Goal: Information Seeking & Learning: Learn about a topic

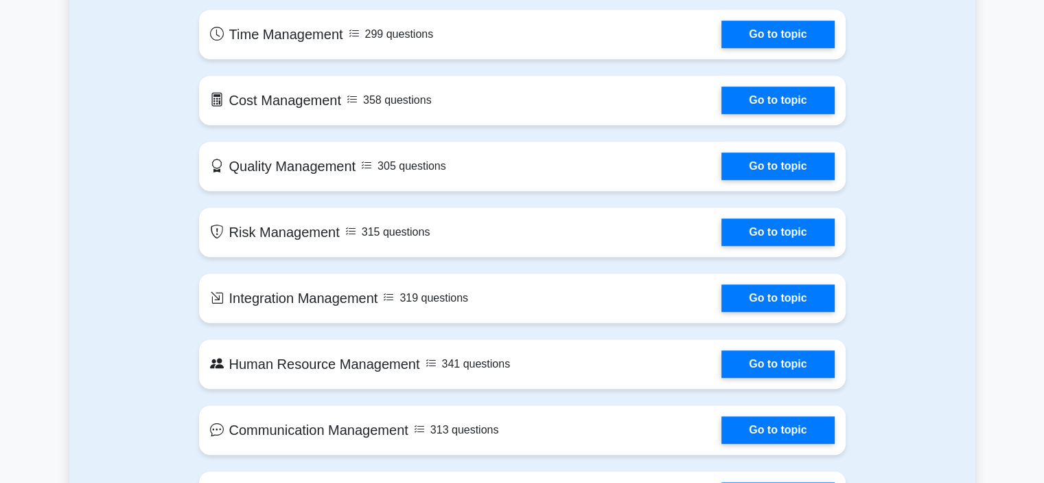
scroll to position [618, 0]
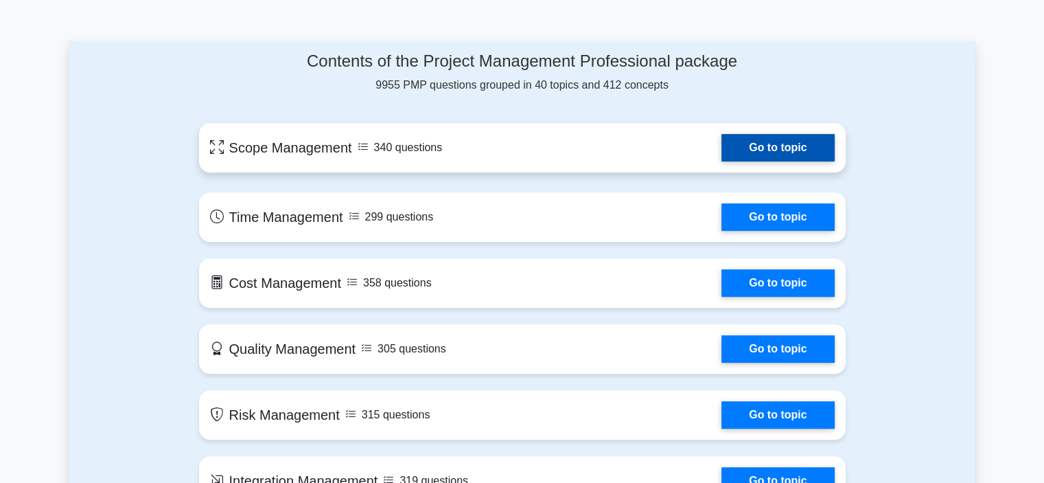
click at [754, 149] on link "Go to topic" at bounding box center [777, 147] width 113 height 27
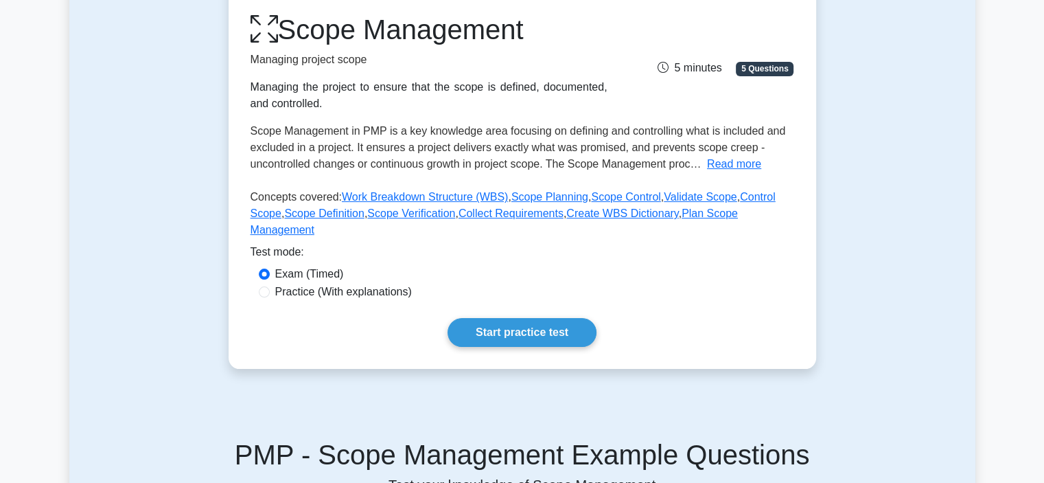
scroll to position [206, 0]
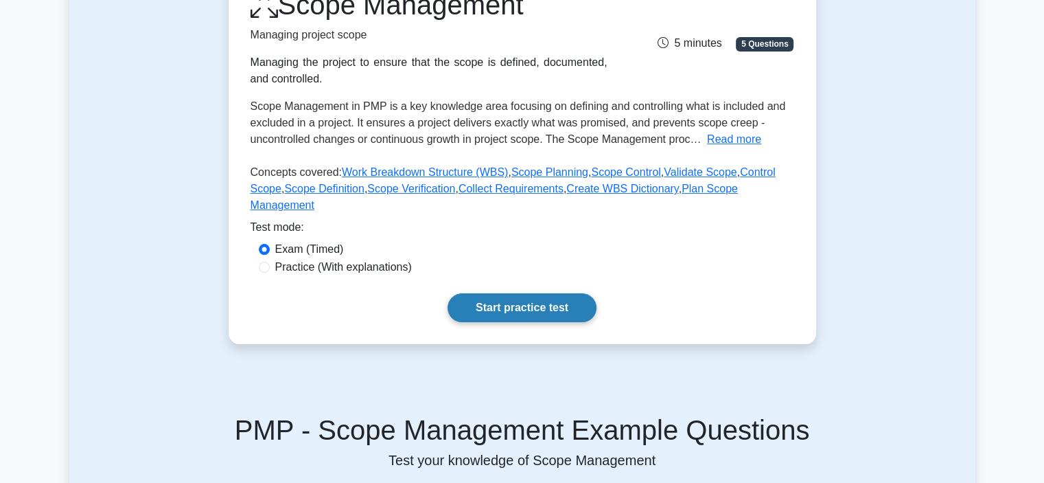
click at [548, 294] on link "Start practice test" at bounding box center [522, 307] width 149 height 29
click at [266, 262] on input "Practice (With explanations)" at bounding box center [264, 267] width 11 height 11
radio input "true"
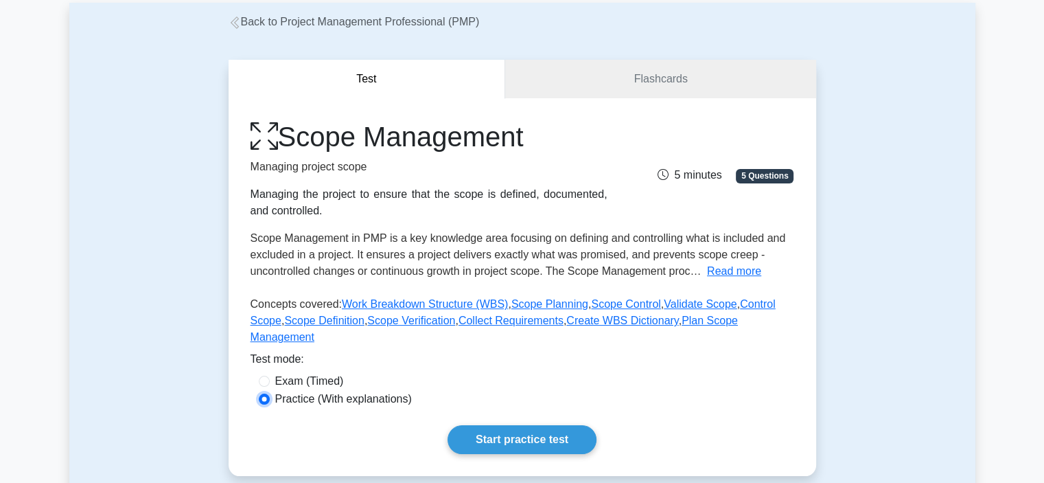
scroll to position [69, 0]
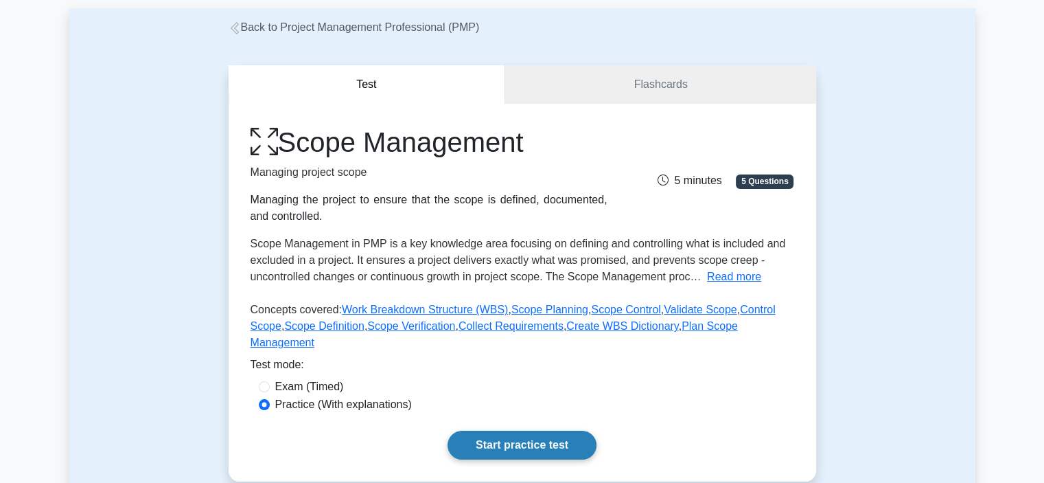
click at [535, 430] on link "Start practice test" at bounding box center [522, 444] width 149 height 29
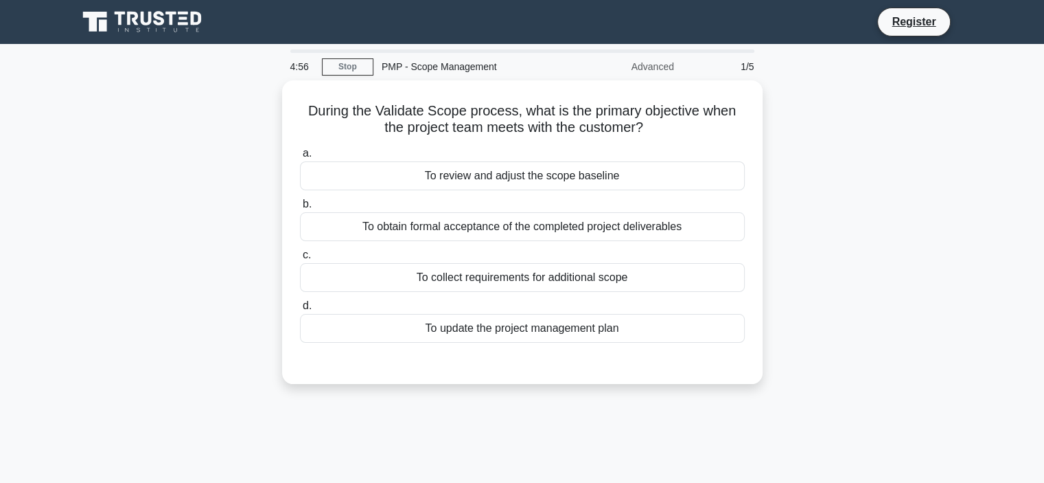
click at [892, 255] on div "During the Validate Scope process, what is the primary objective when the proje…" at bounding box center [522, 240] width 906 height 320
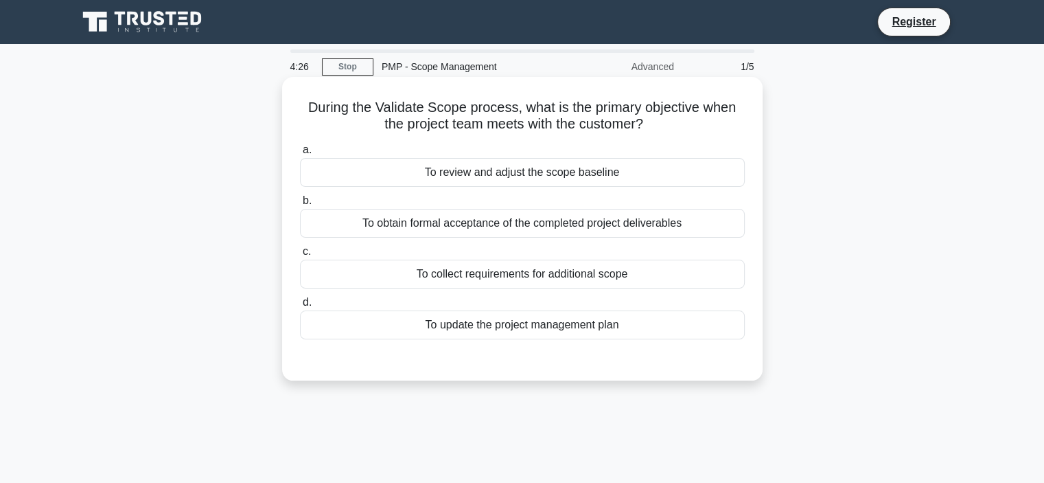
click at [655, 172] on div "To review and adjust the scope baseline" at bounding box center [522, 172] width 445 height 29
click at [300, 154] on input "a. To review and adjust the scope baseline" at bounding box center [300, 150] width 0 height 9
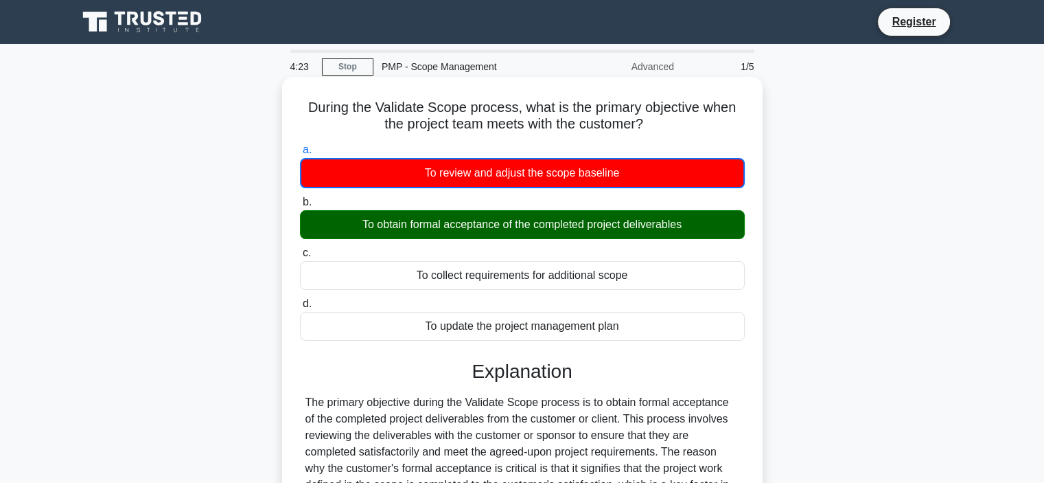
click at [691, 229] on div "To obtain formal acceptance of the completed project deliverables" at bounding box center [522, 224] width 445 height 29
click at [300, 207] on input "b. To obtain formal acceptance of the completed project deliverables" at bounding box center [300, 202] width 0 height 9
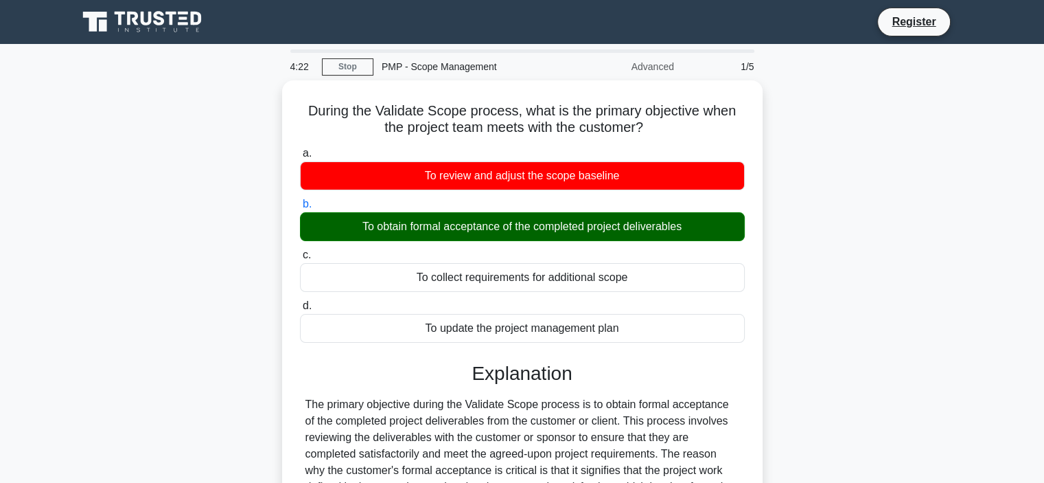
click at [845, 304] on div "During the Validate Scope process, what is the primary objective when the proje…" at bounding box center [522, 427] width 906 height 694
click at [840, 243] on div "During the Validate Scope process, what is the primary objective when the proje…" at bounding box center [522, 427] width 906 height 694
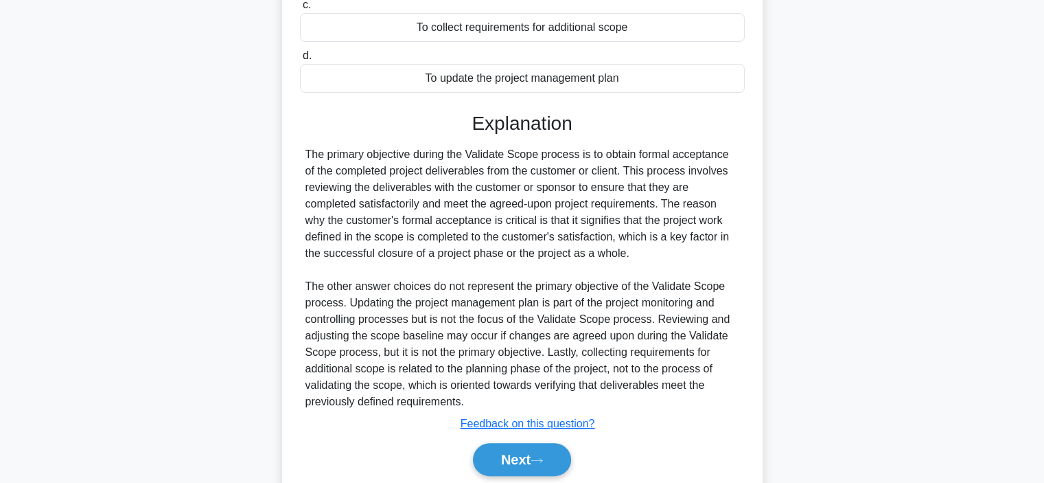
scroll to position [297, 0]
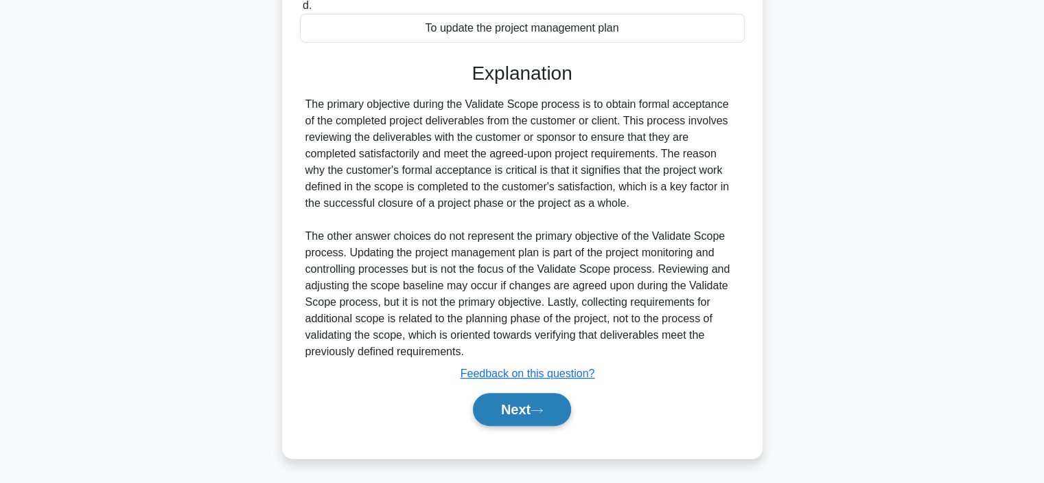
click at [541, 406] on icon at bounding box center [537, 410] width 12 height 8
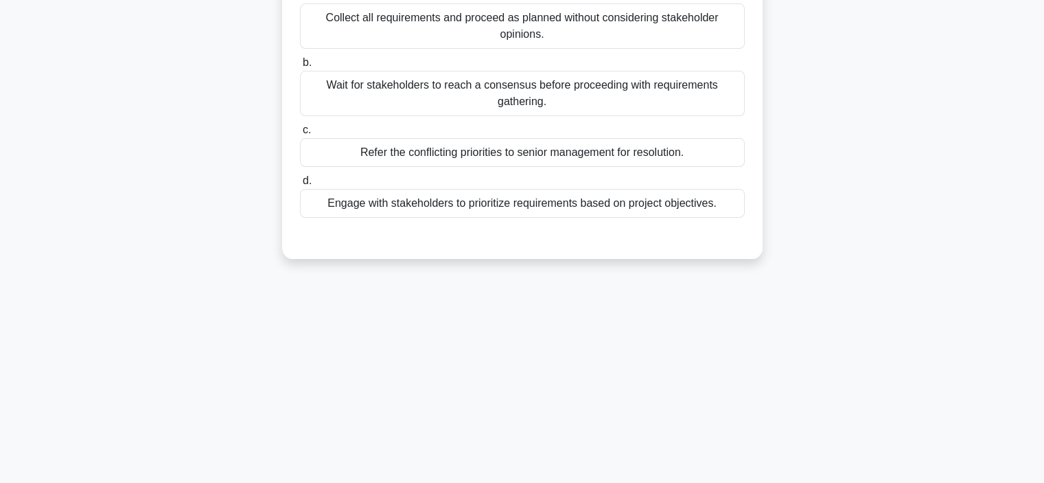
scroll to position [0, 0]
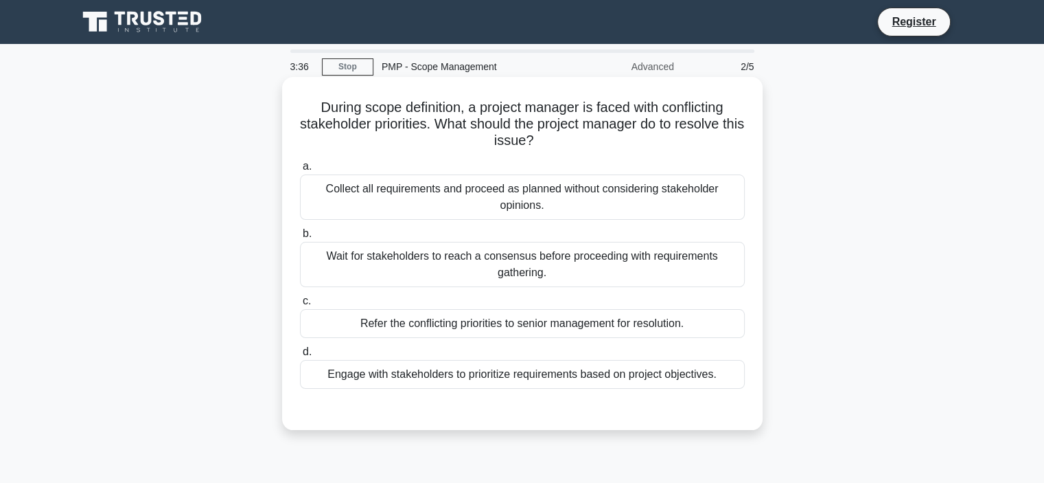
click at [700, 324] on div "Refer the conflicting priorities to senior management for resolution." at bounding box center [522, 323] width 445 height 29
click at [300, 305] on input "c. Refer the conflicting priorities to senior management for resolution." at bounding box center [300, 301] width 0 height 9
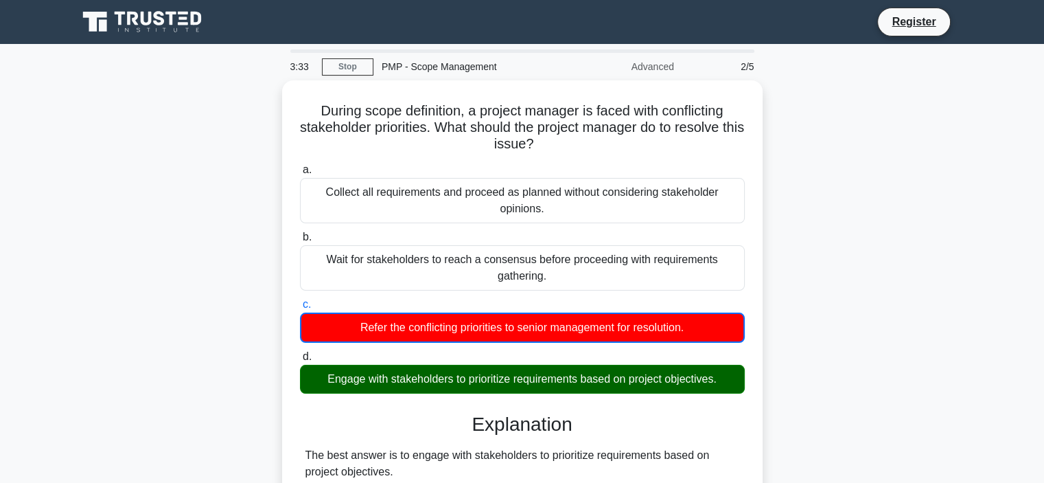
click at [824, 289] on div "During scope definition, a project manager is faced with conflicting stakeholde…" at bounding box center [522, 485] width 906 height 811
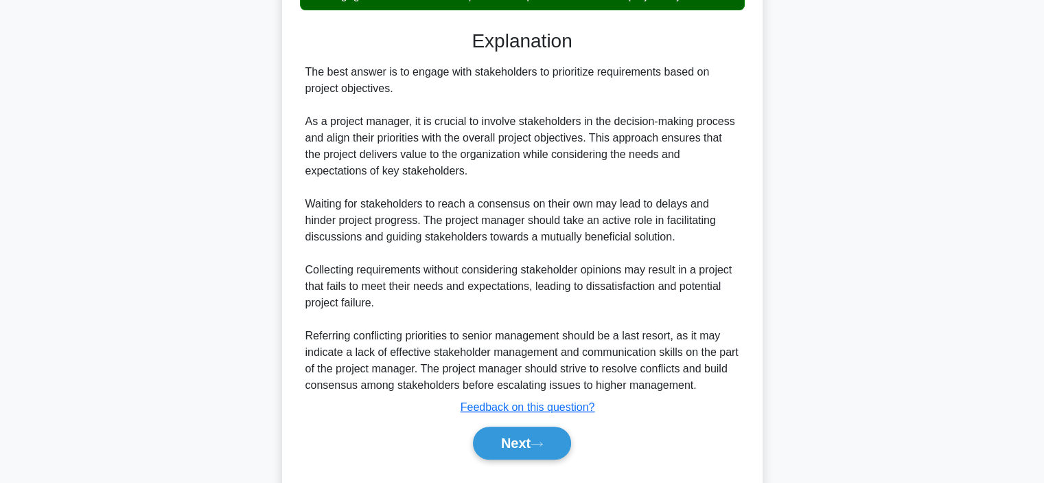
scroll to position [413, 0]
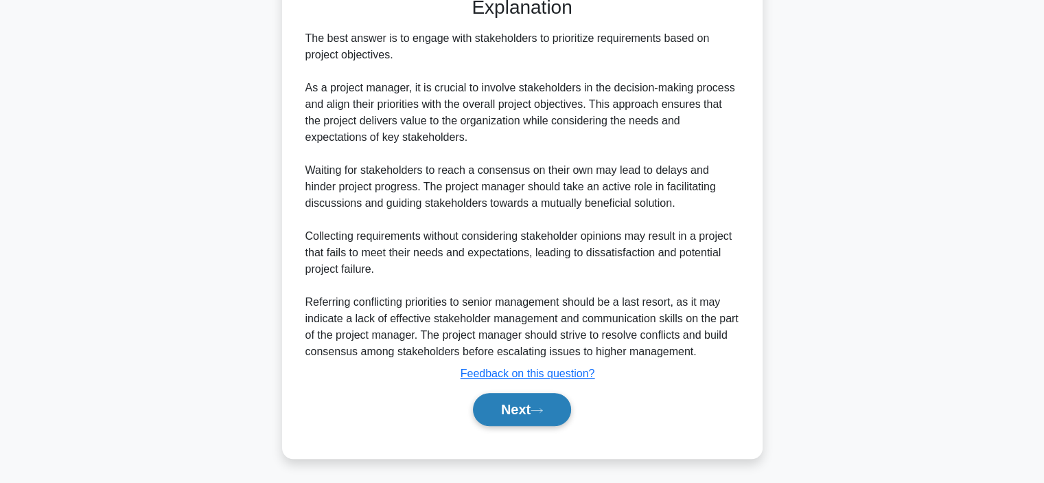
click at [544, 403] on button "Next" at bounding box center [522, 409] width 98 height 33
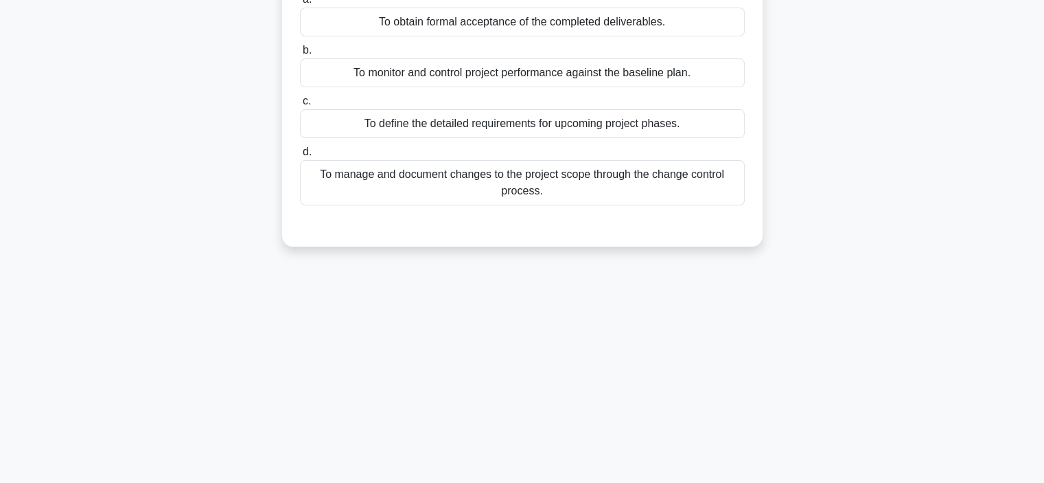
scroll to position [0, 0]
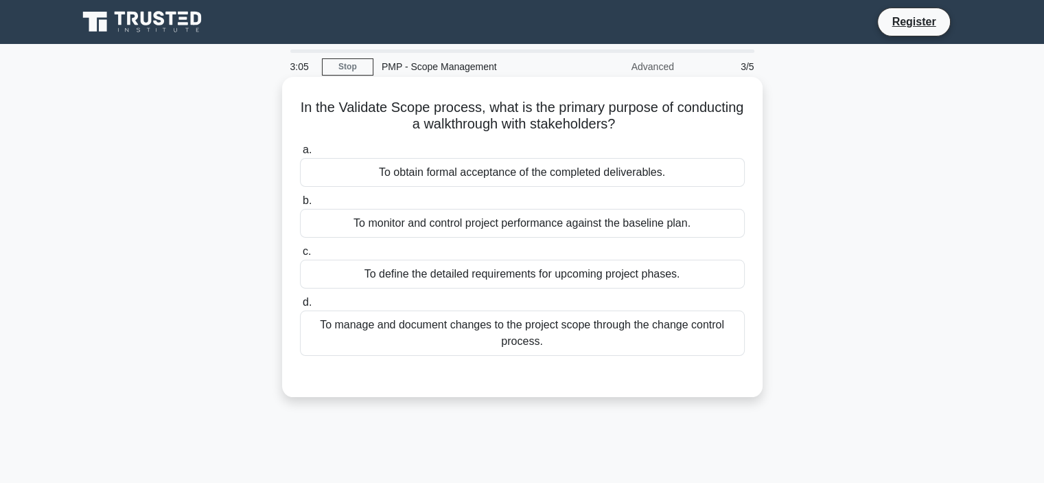
click at [703, 273] on div "To define the detailed requirements for upcoming project phases." at bounding box center [522, 273] width 445 height 29
click at [300, 256] on input "c. To define the detailed requirements for upcoming project phases." at bounding box center [300, 251] width 0 height 9
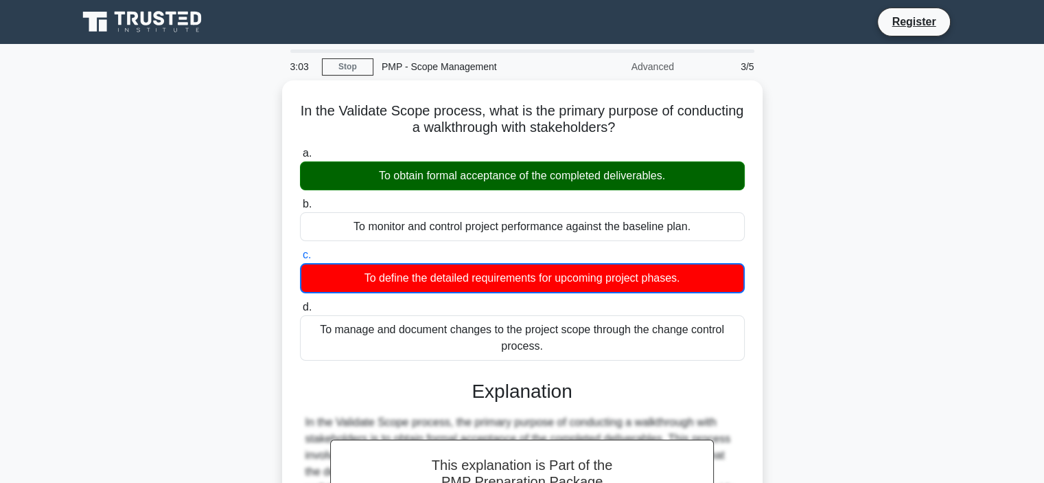
click at [829, 275] on div "In the Validate Scope process, what is the primary purpose of conducting a walk…" at bounding box center [522, 386] width 906 height 613
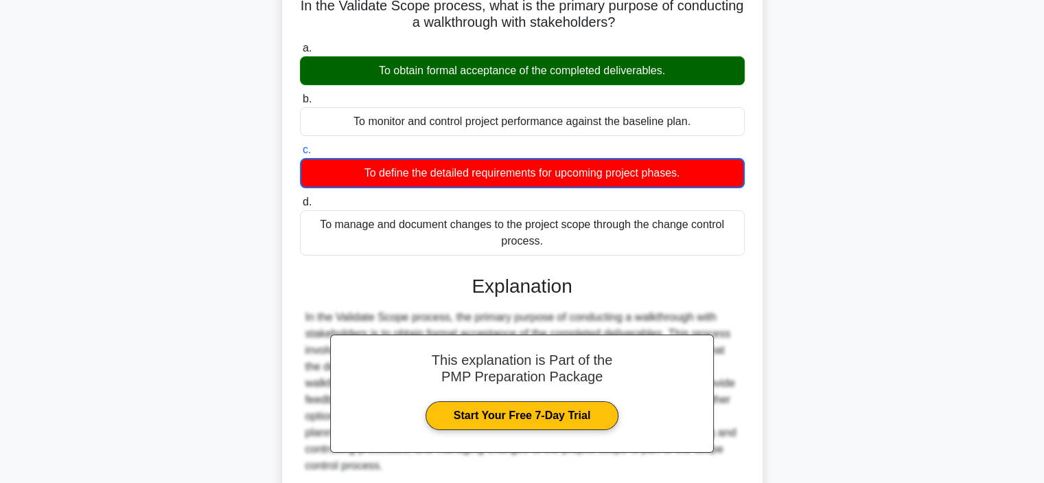
scroll to position [206, 0]
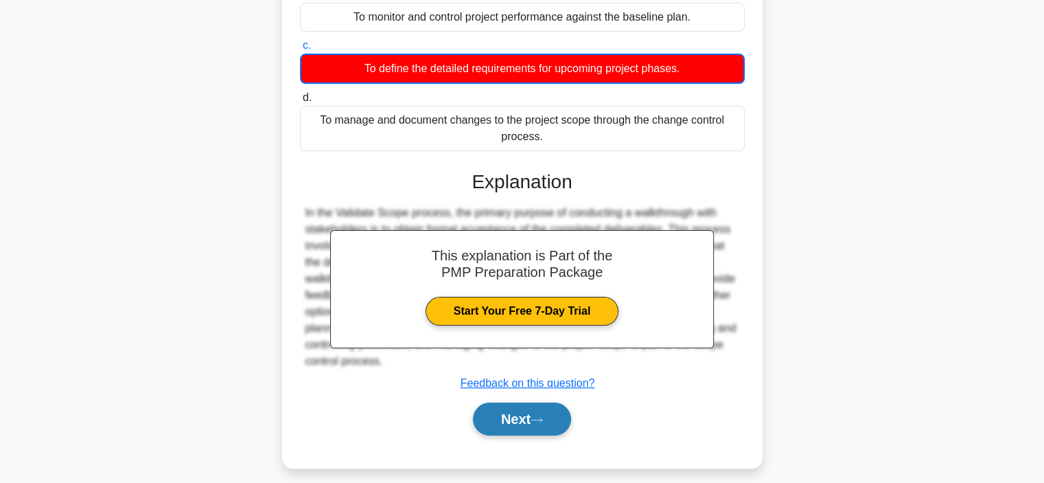
click at [545, 425] on button "Next" at bounding box center [522, 418] width 98 height 33
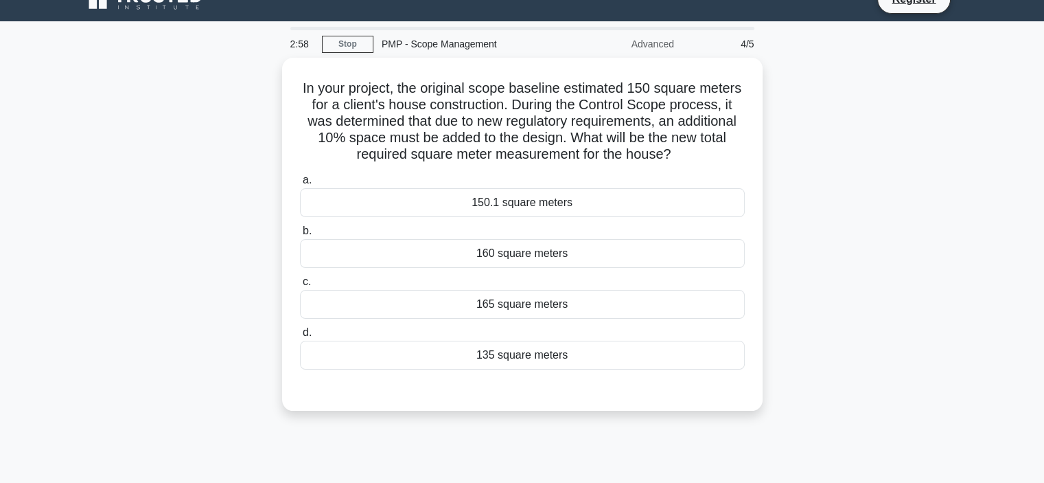
scroll to position [0, 0]
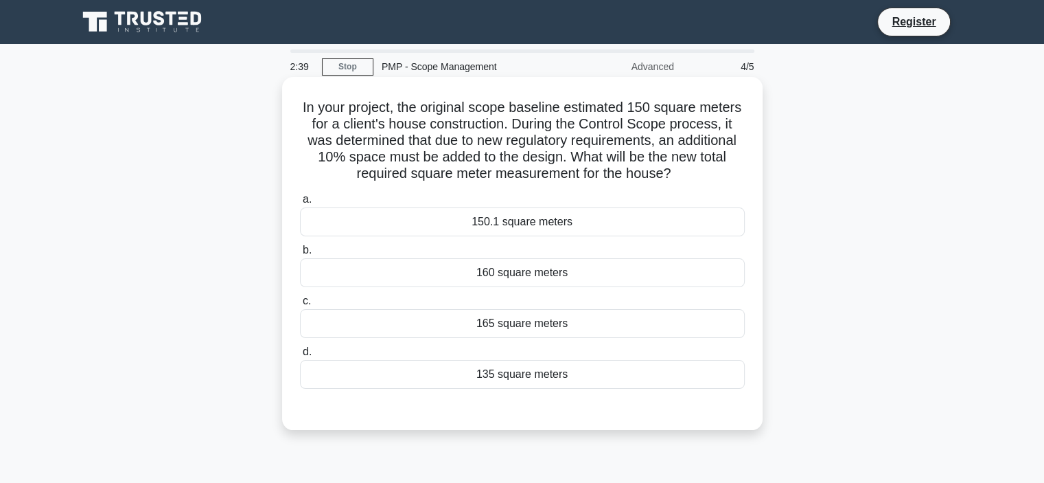
click at [608, 326] on div "165 square meters" at bounding box center [522, 323] width 445 height 29
click at [300, 305] on input "c. 165 square meters" at bounding box center [300, 301] width 0 height 9
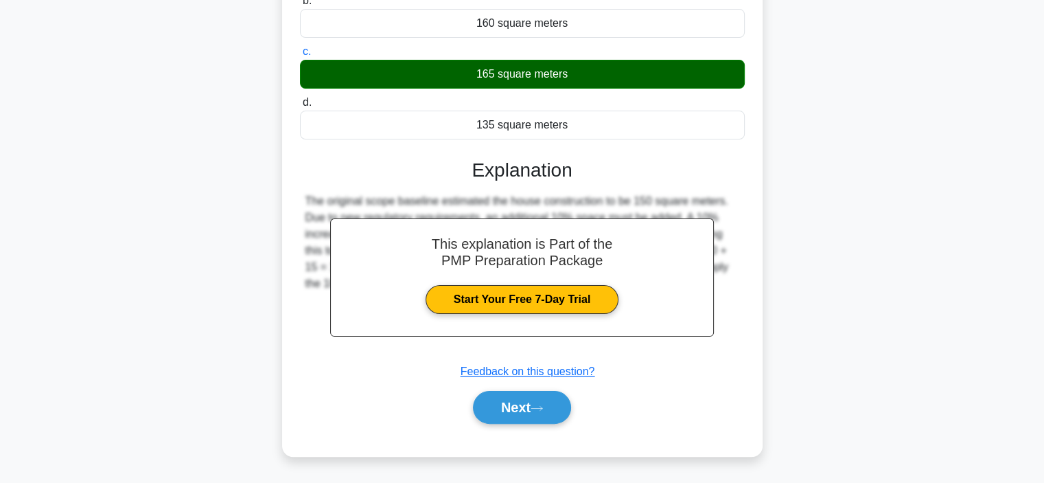
scroll to position [259, 0]
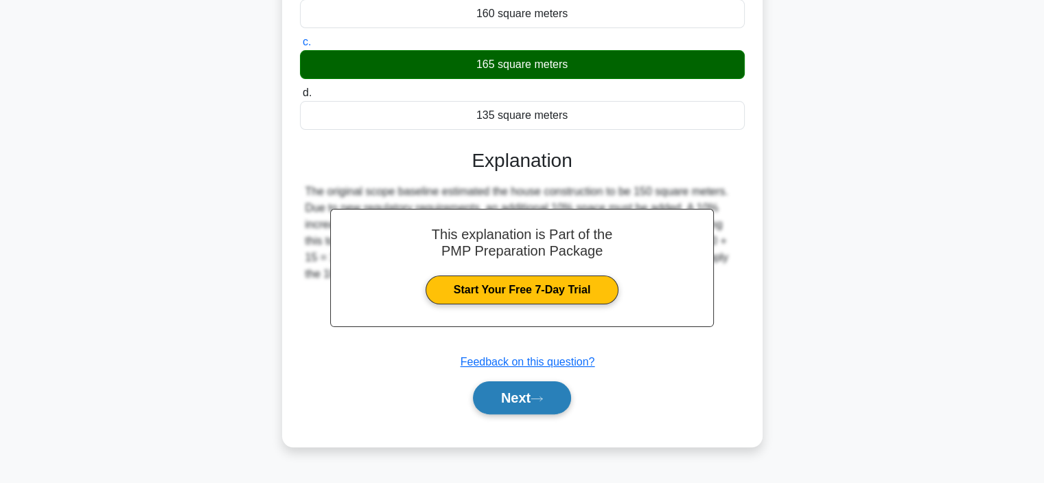
click at [543, 399] on icon at bounding box center [537, 399] width 12 height 8
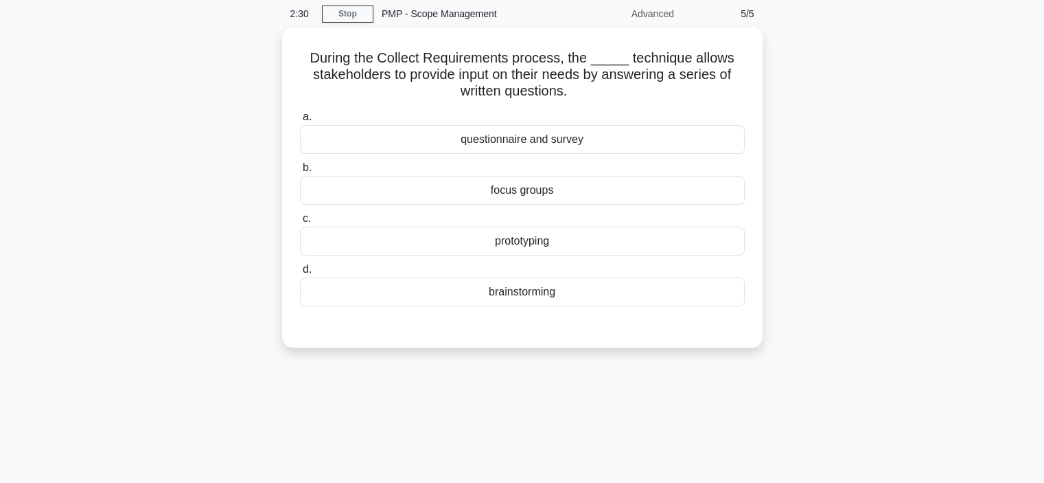
scroll to position [0, 0]
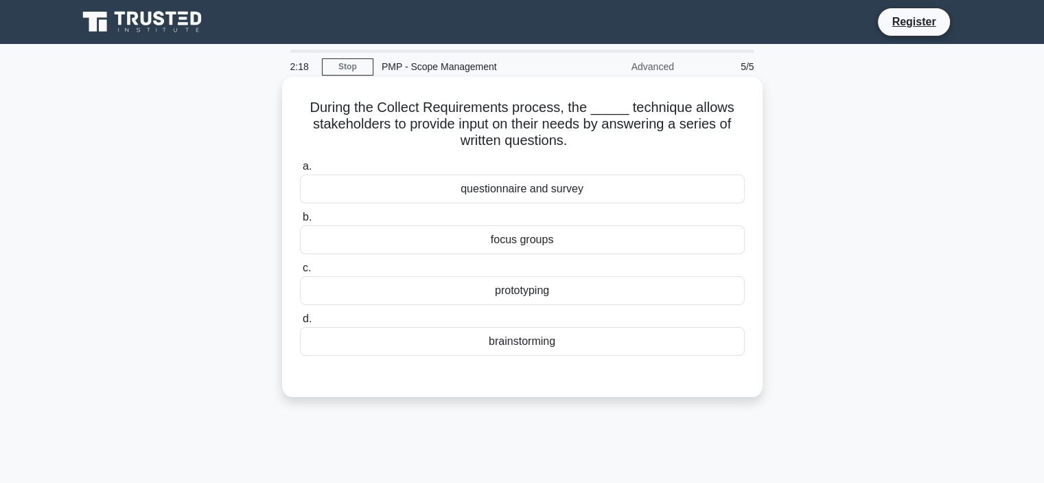
click at [629, 342] on div "brainstorming" at bounding box center [522, 341] width 445 height 29
click at [300, 323] on input "d. brainstorming" at bounding box center [300, 318] width 0 height 9
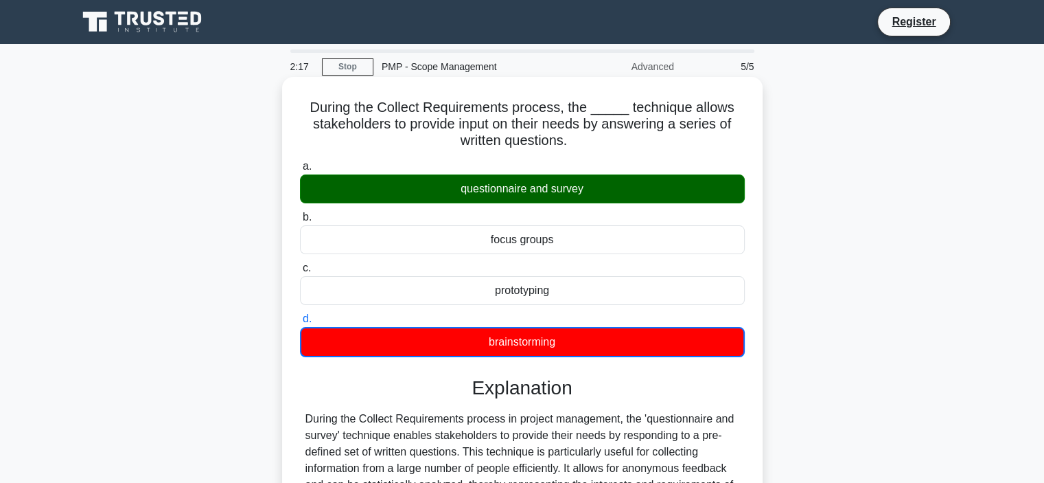
click at [636, 188] on div "questionnaire and survey" at bounding box center [522, 188] width 445 height 29
click at [300, 171] on input "a. questionnaire and survey" at bounding box center [300, 166] width 0 height 9
